Goal: Transaction & Acquisition: Purchase product/service

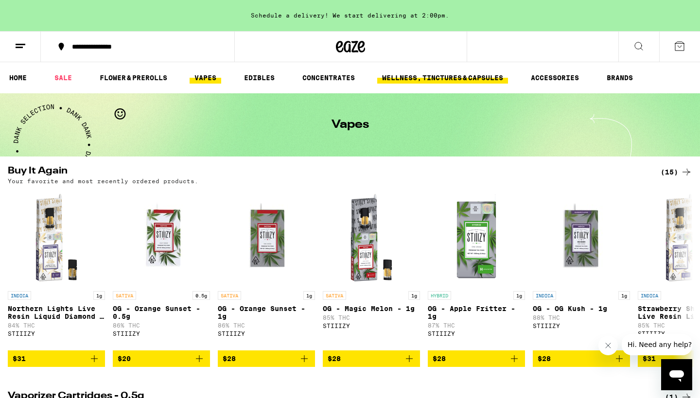
click at [446, 74] on link "WELLNESS, TINCTURES & CAPSULES" at bounding box center [442, 78] width 131 height 12
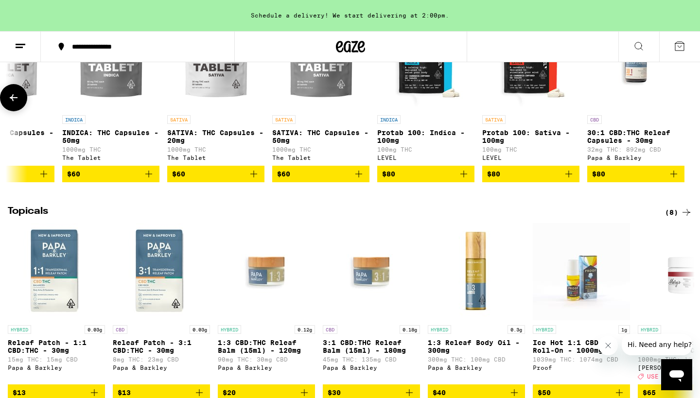
scroll to position [0, 1205]
